Goal: Check status: Check status

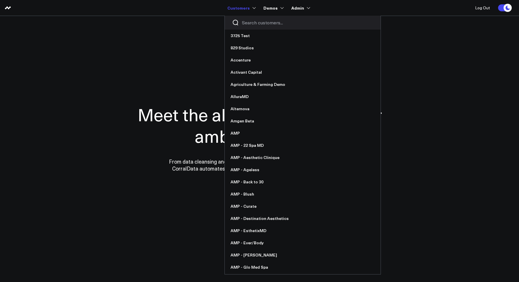
click at [256, 22] on input "Search customers input" at bounding box center [307, 22] width 131 height 6
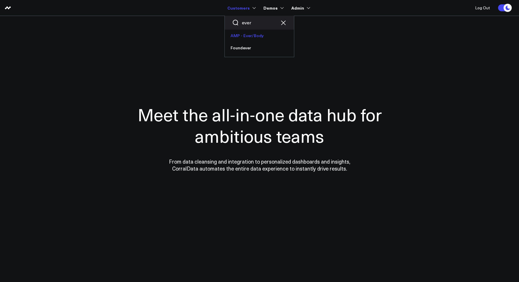
type input "ever"
click at [238, 30] on link "AMP - Ever/Body" at bounding box center [259, 36] width 69 height 12
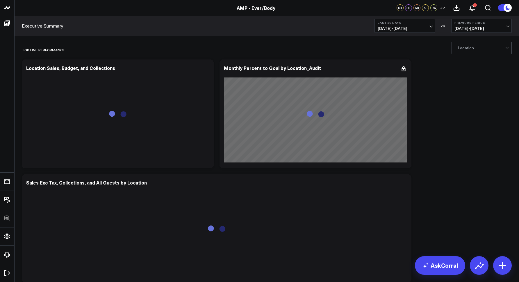
click at [392, 28] on span "07/25/25 - 08/23/25" at bounding box center [404, 28] width 54 height 5
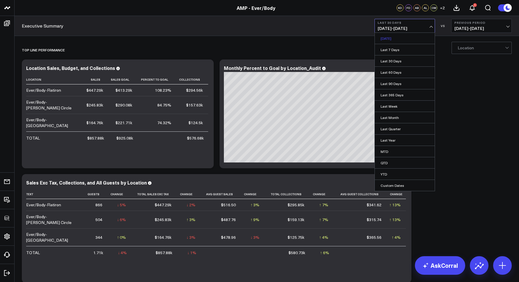
click at [387, 42] on link "[DATE]" at bounding box center [404, 38] width 60 height 11
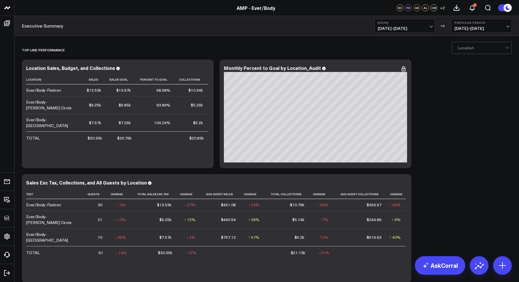
click at [389, 30] on span "08/23/25 - 08/23/25" at bounding box center [404, 28] width 54 height 5
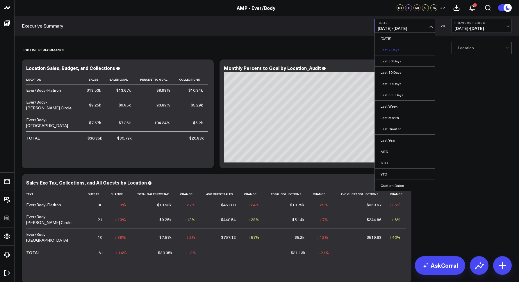
click at [390, 51] on link "Last 7 Days" at bounding box center [404, 49] width 60 height 11
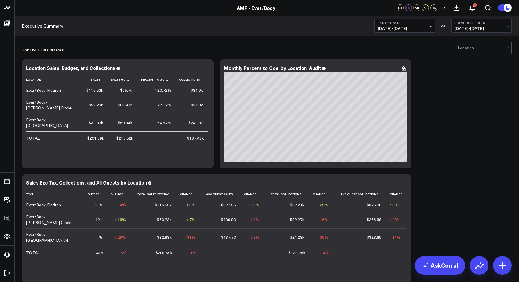
click at [388, 32] on button "Last 7 Days 08/17/25 - 08/23/25" at bounding box center [404, 26] width 60 height 14
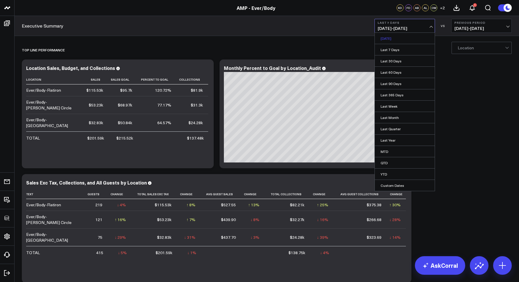
click at [388, 35] on link "[DATE]" at bounding box center [404, 38] width 60 height 11
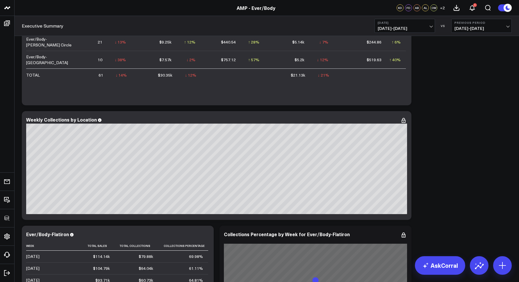
scroll to position [189, 0]
